Goal: Task Accomplishment & Management: Complete application form

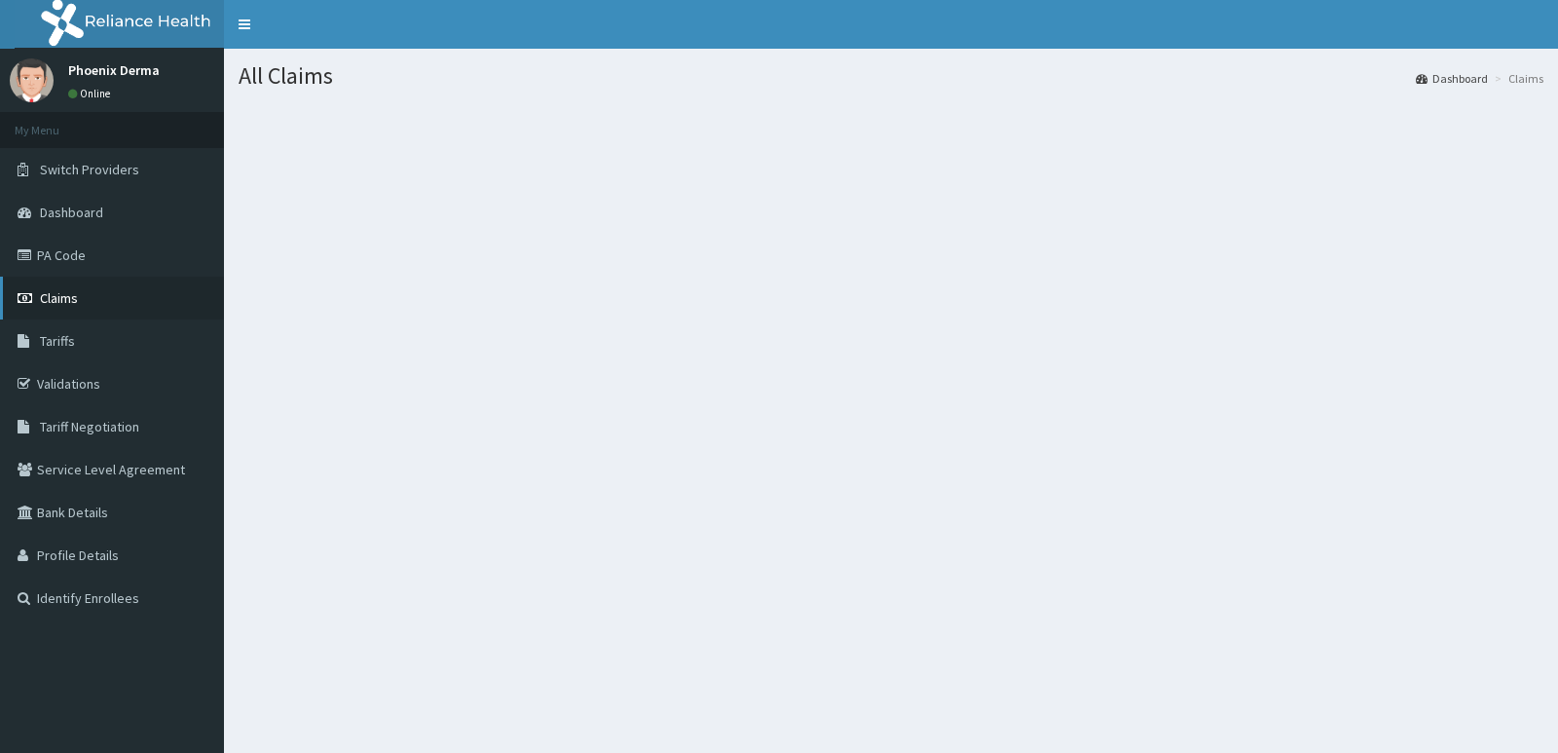
click at [63, 296] on span "Claims" at bounding box center [59, 298] width 38 height 18
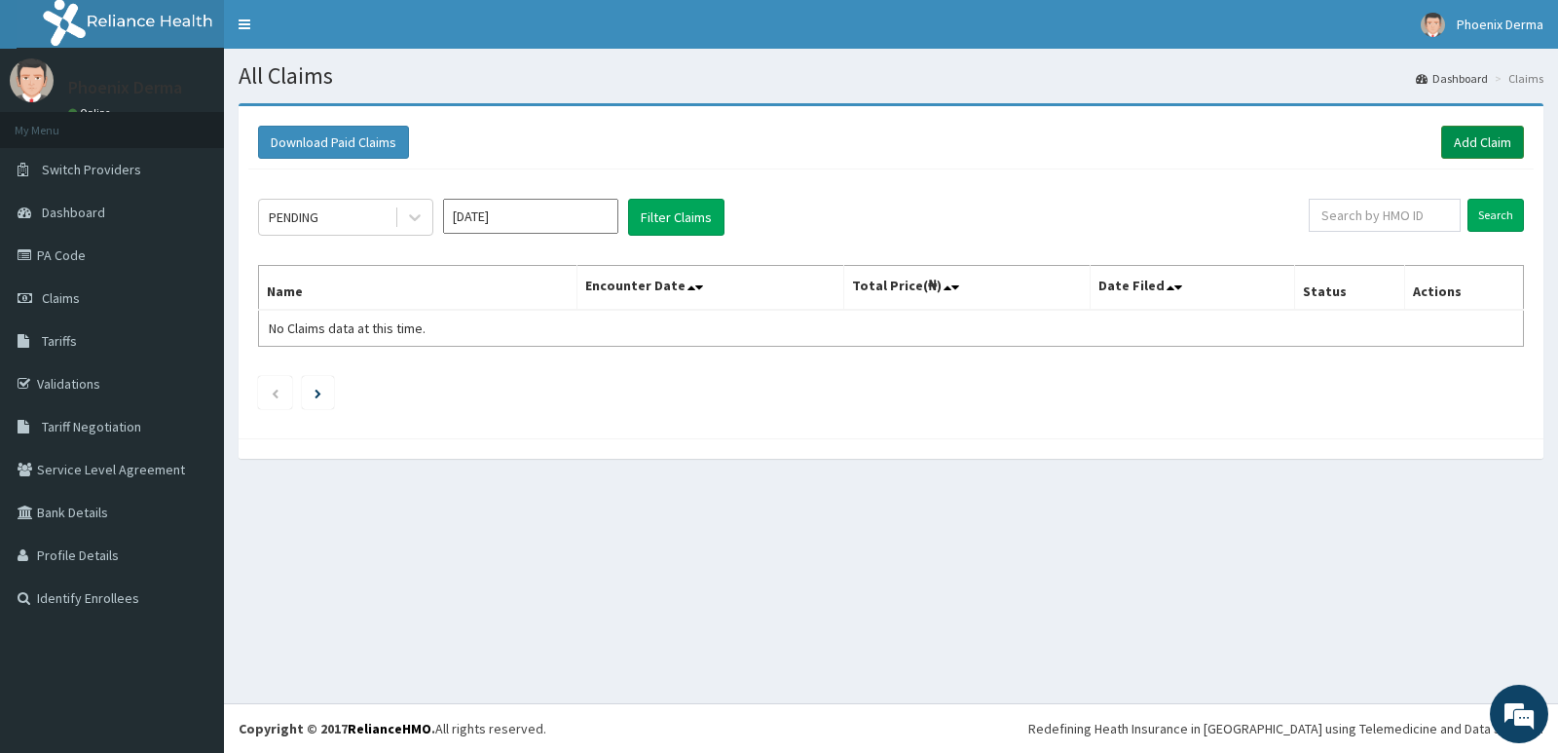
click at [1458, 141] on link "Add Claim" at bounding box center [1482, 142] width 83 height 33
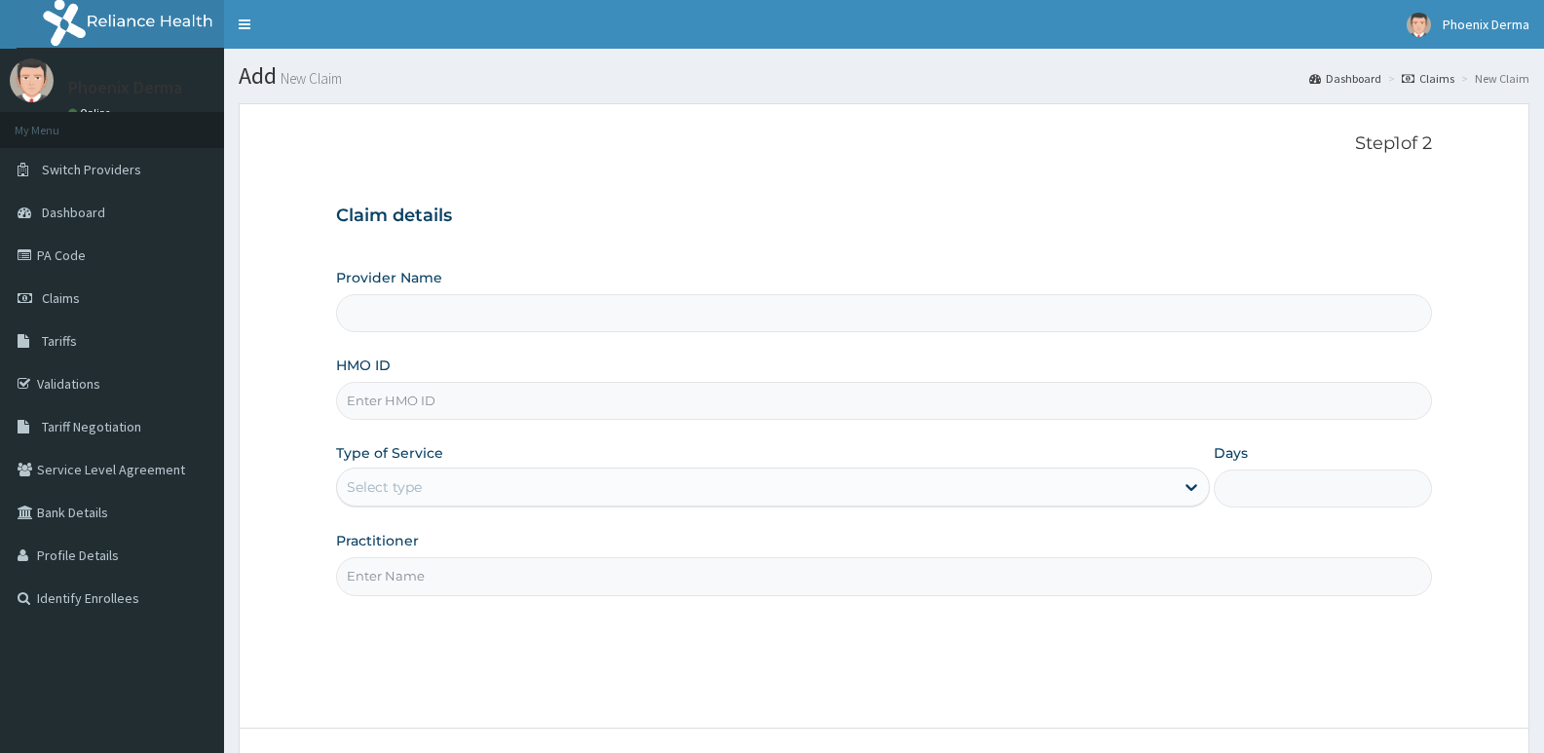
drag, startPoint x: 415, startPoint y: 400, endPoint x: 428, endPoint y: 400, distance: 12.7
click at [415, 400] on input "HMO ID" at bounding box center [884, 401] width 1096 height 38
type input "BAH/"
type input "Phoenix Derma Aesthetics & Laser Clinic"
type input "BAH/10031/B"
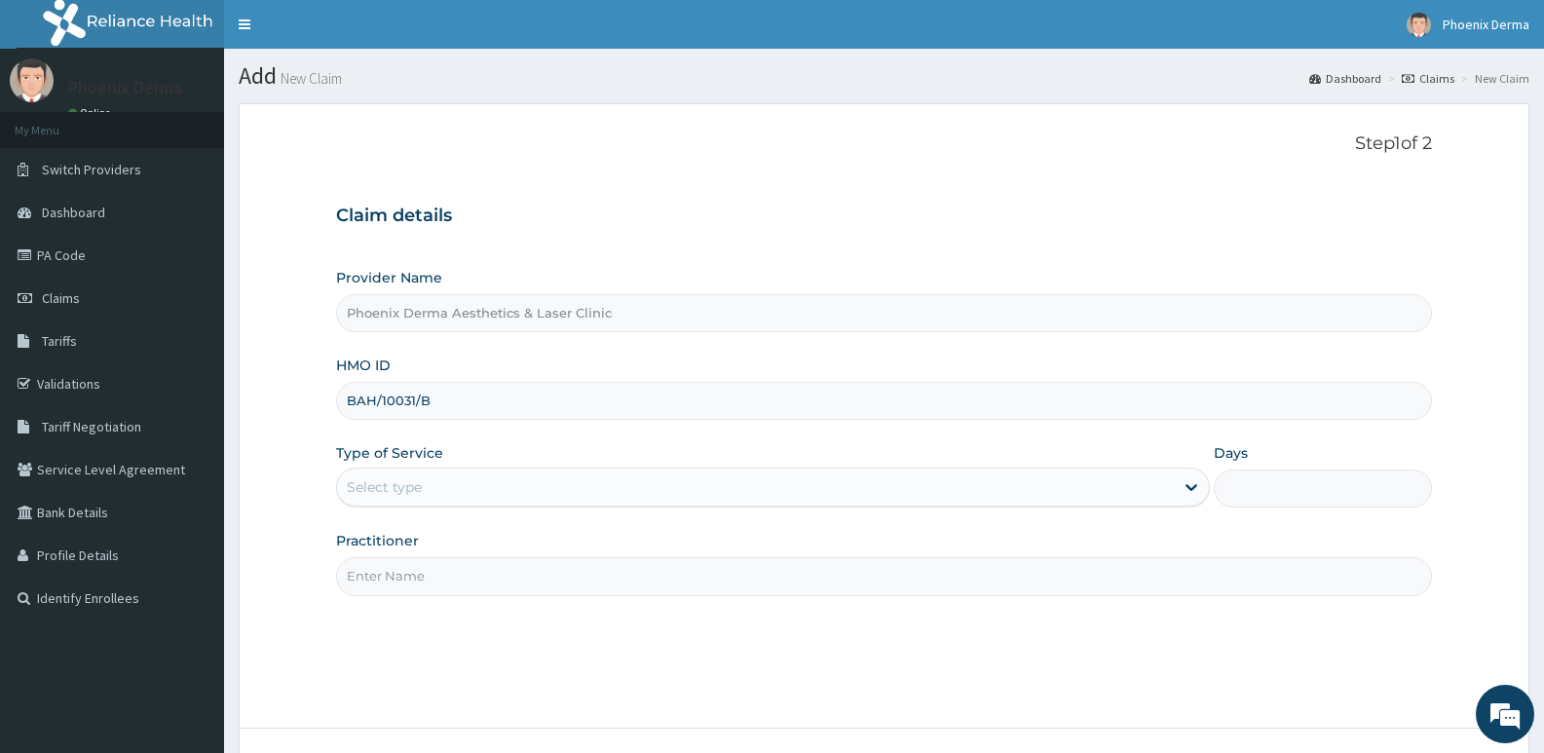
click at [428, 482] on div "Select type" at bounding box center [755, 486] width 836 height 31
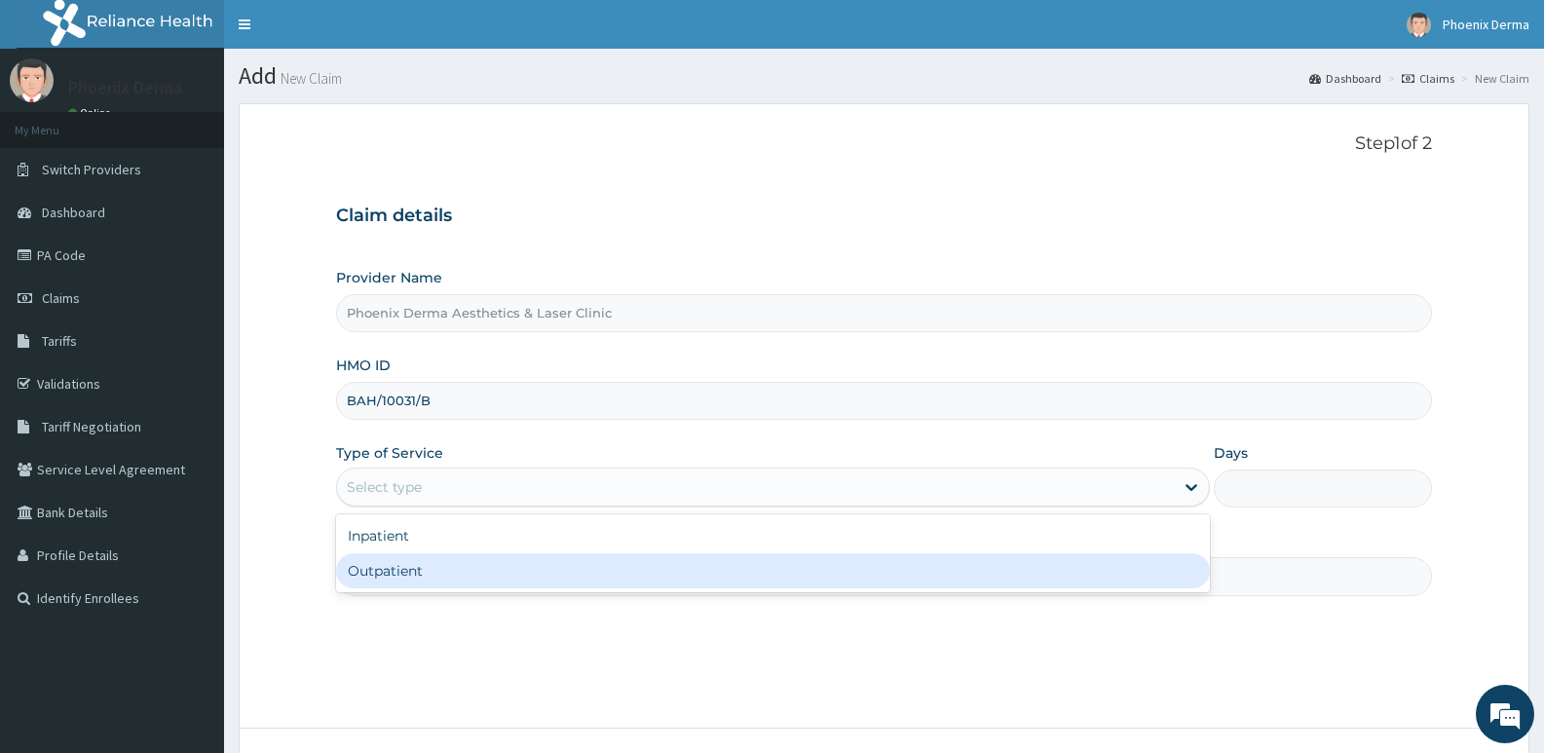
click at [417, 562] on div "Outpatient" at bounding box center [772, 570] width 873 height 35
type input "1"
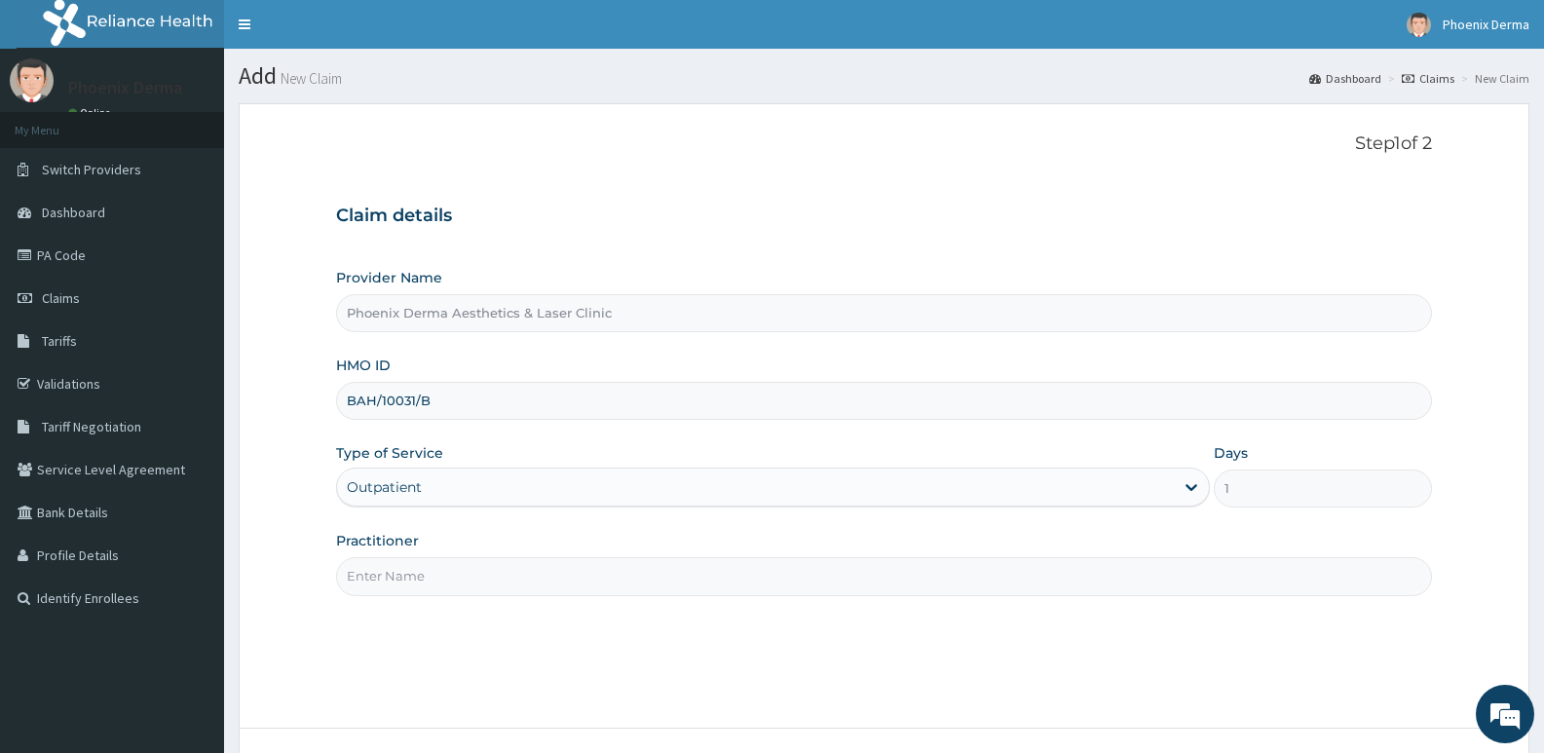
click at [426, 575] on input "Practitioner" at bounding box center [884, 576] width 1096 height 38
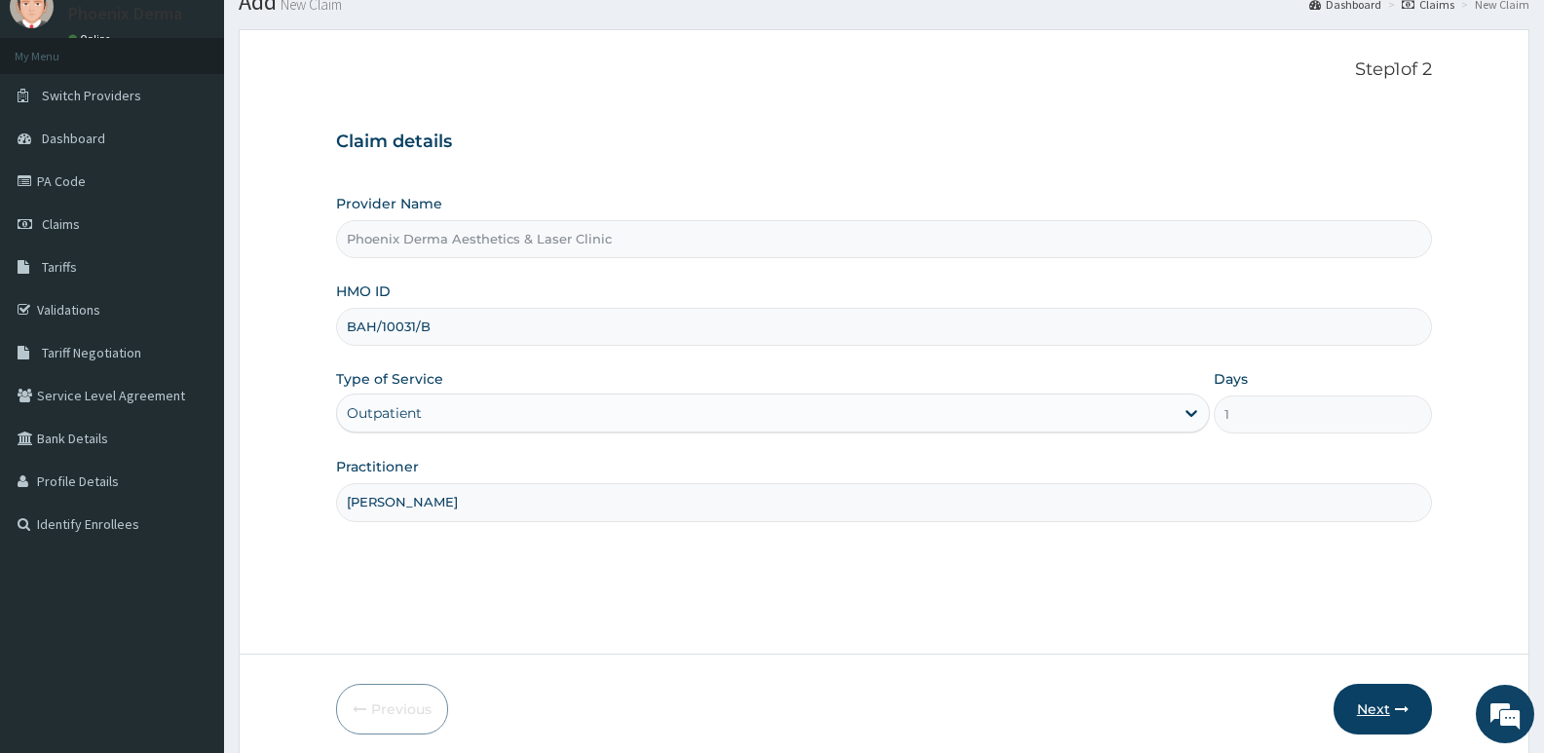
scroll to position [150, 0]
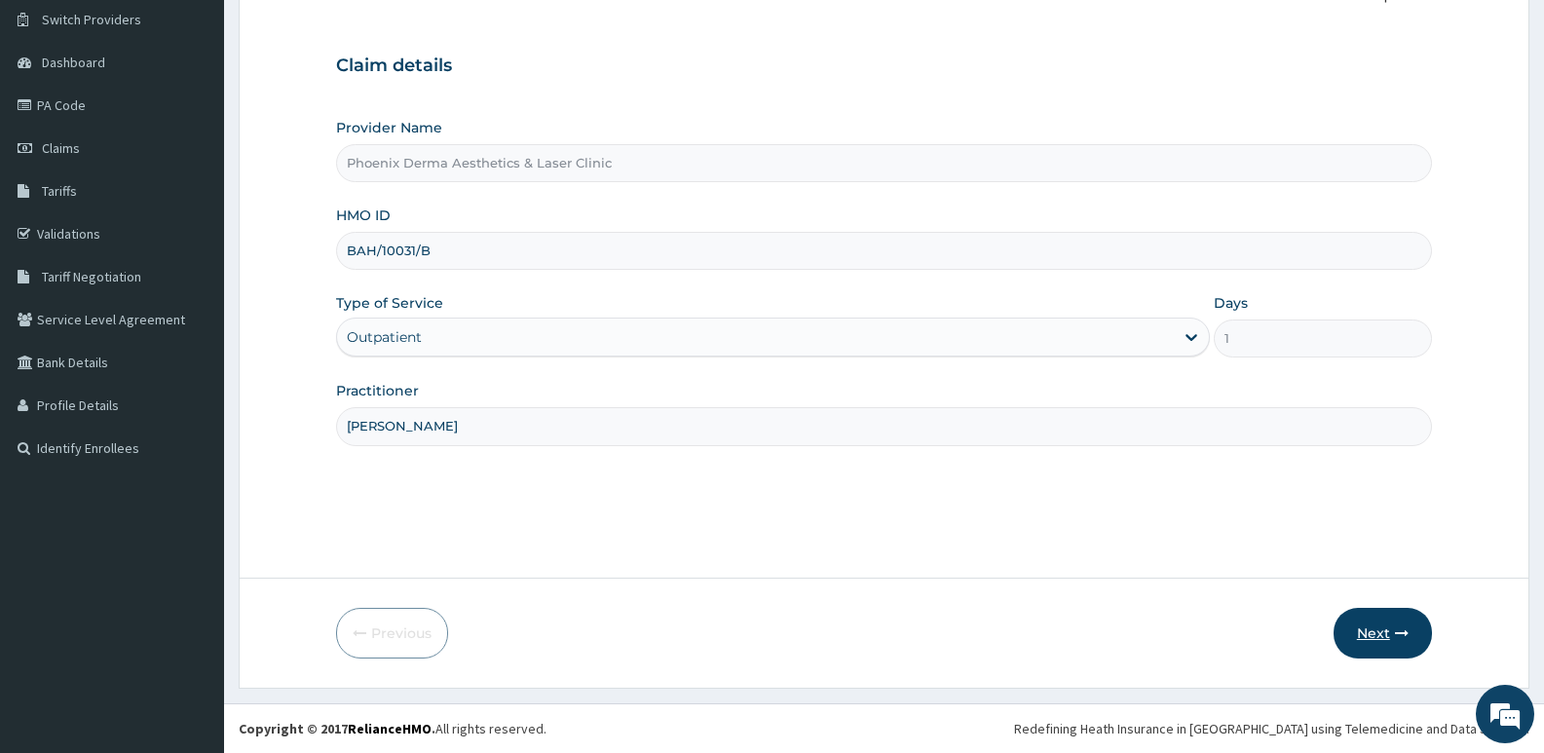
type input "[PERSON_NAME]"
click at [1395, 635] on icon "button" at bounding box center [1402, 633] width 14 height 14
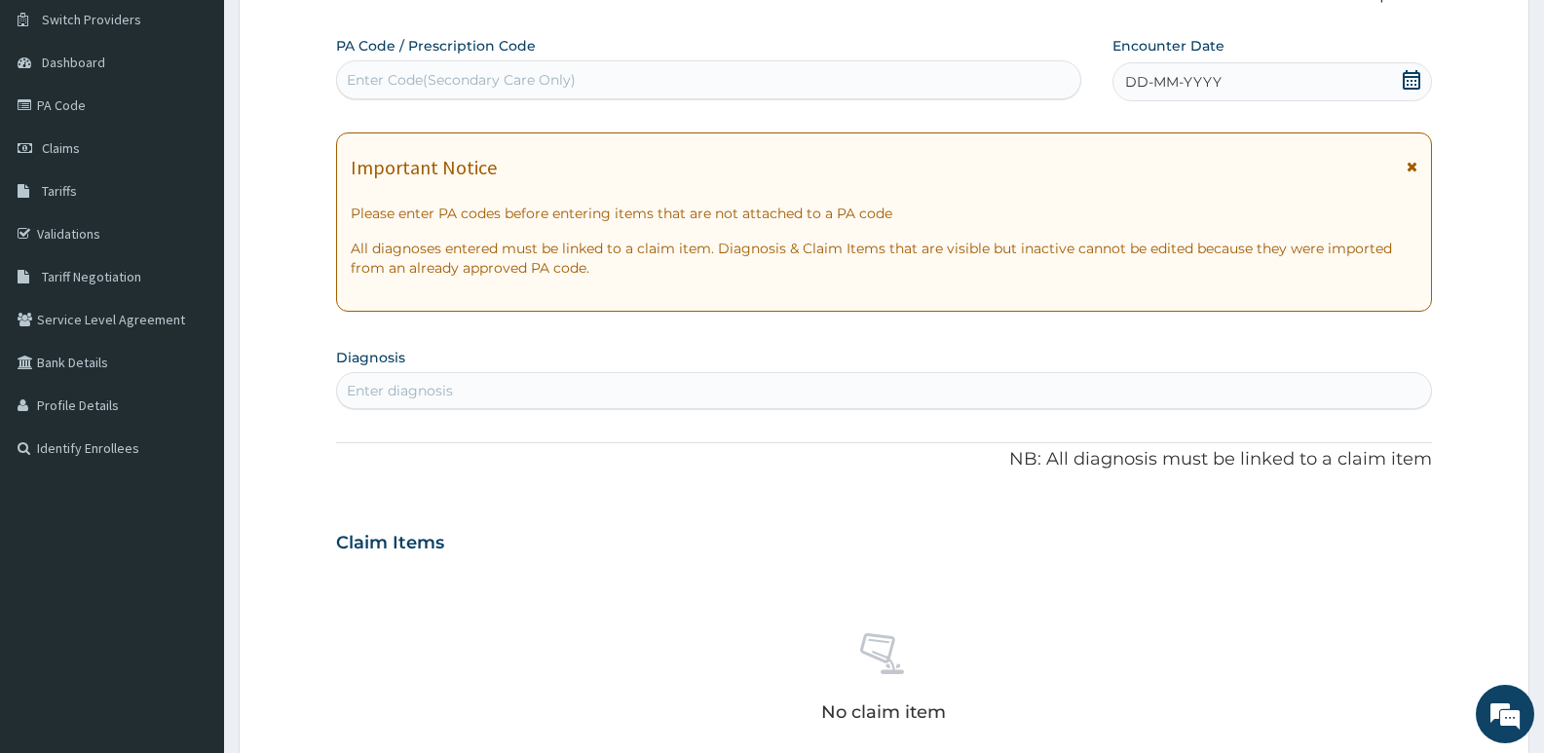
click at [403, 80] on div "Enter Code(Secondary Care Only)" at bounding box center [461, 79] width 229 height 19
type input "PA/8AE356"
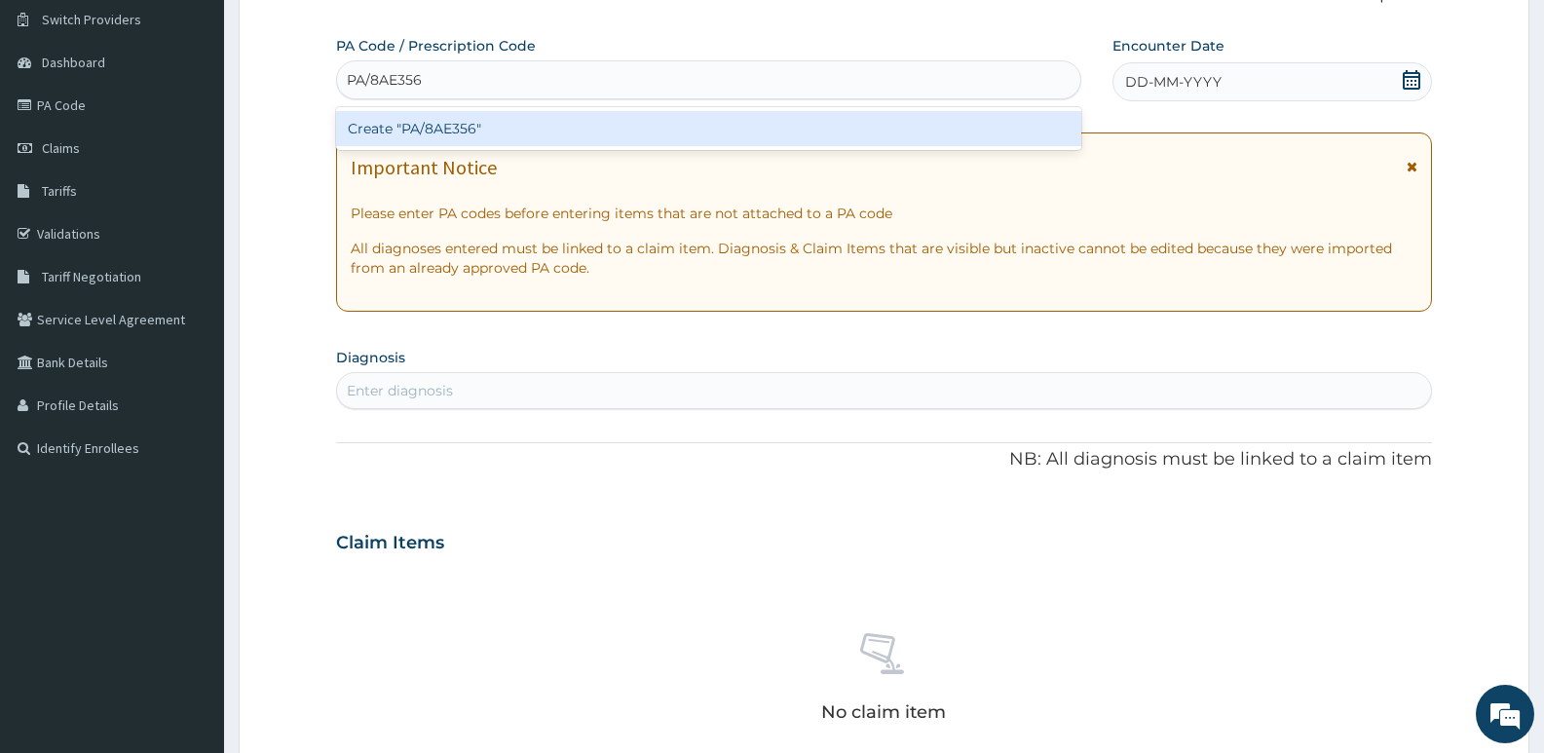
click at [482, 124] on div "Create "PA/8AE356"" at bounding box center [708, 128] width 745 height 35
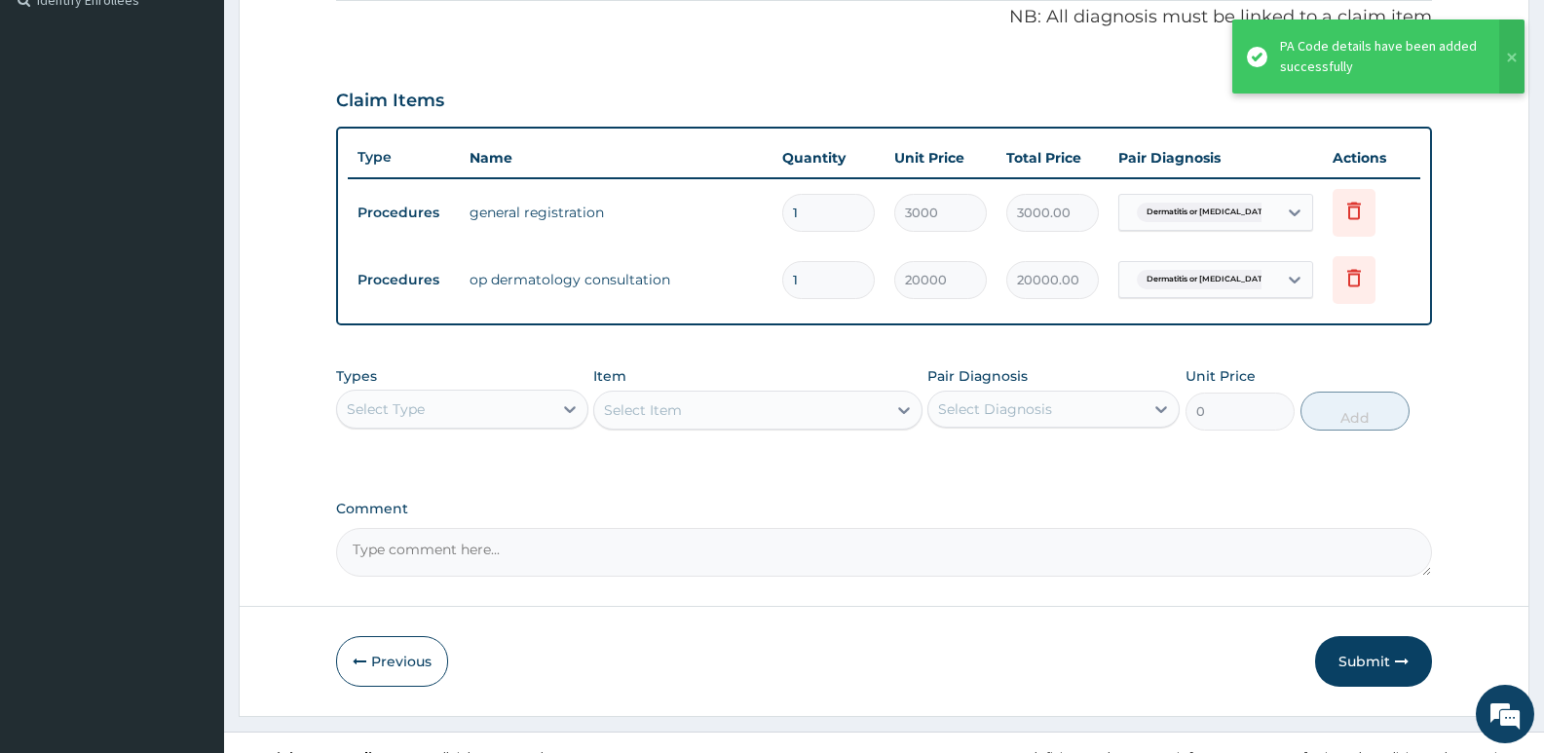
scroll to position [626, 0]
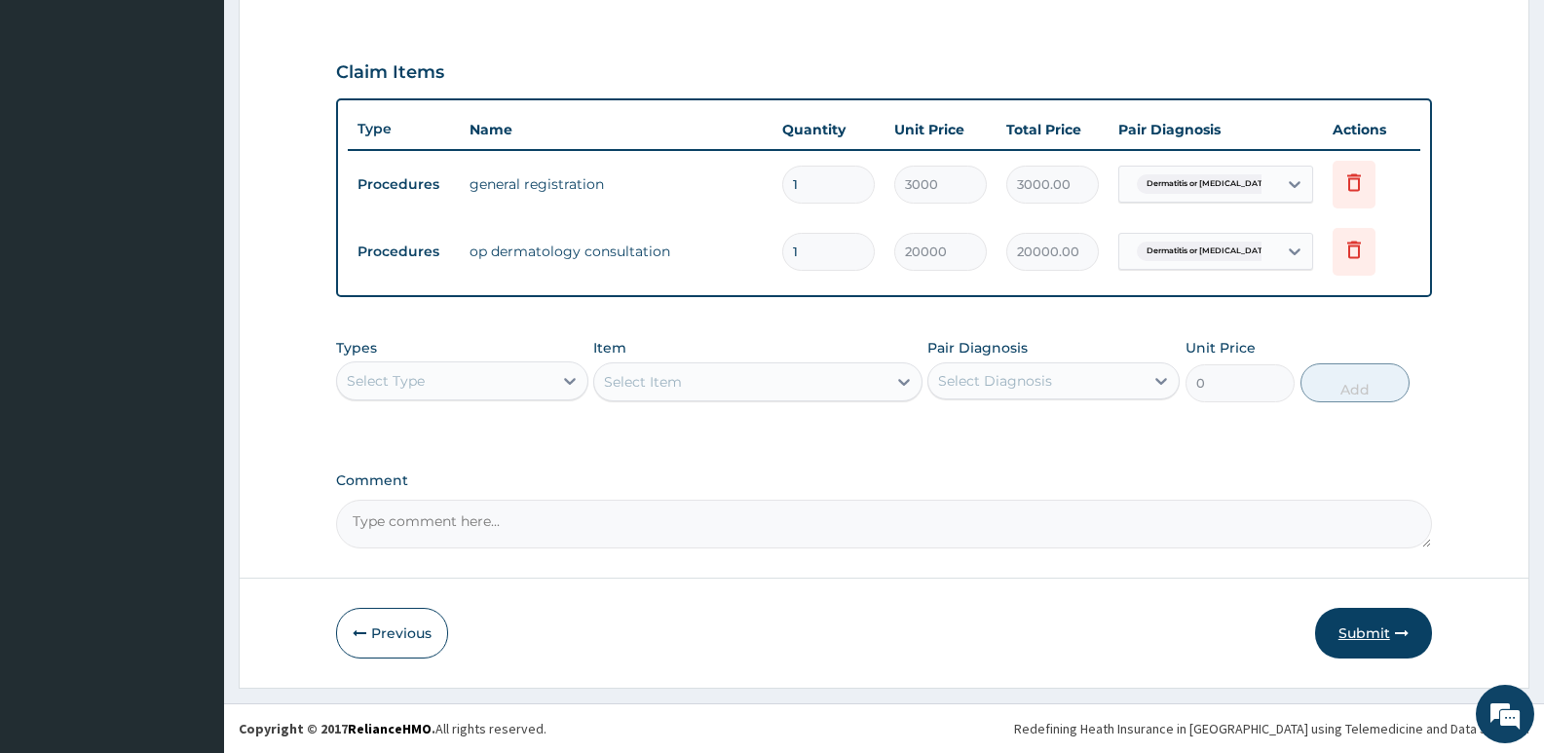
click at [1382, 632] on button "Submit" at bounding box center [1373, 633] width 117 height 51
